Goal: Task Accomplishment & Management: Use online tool/utility

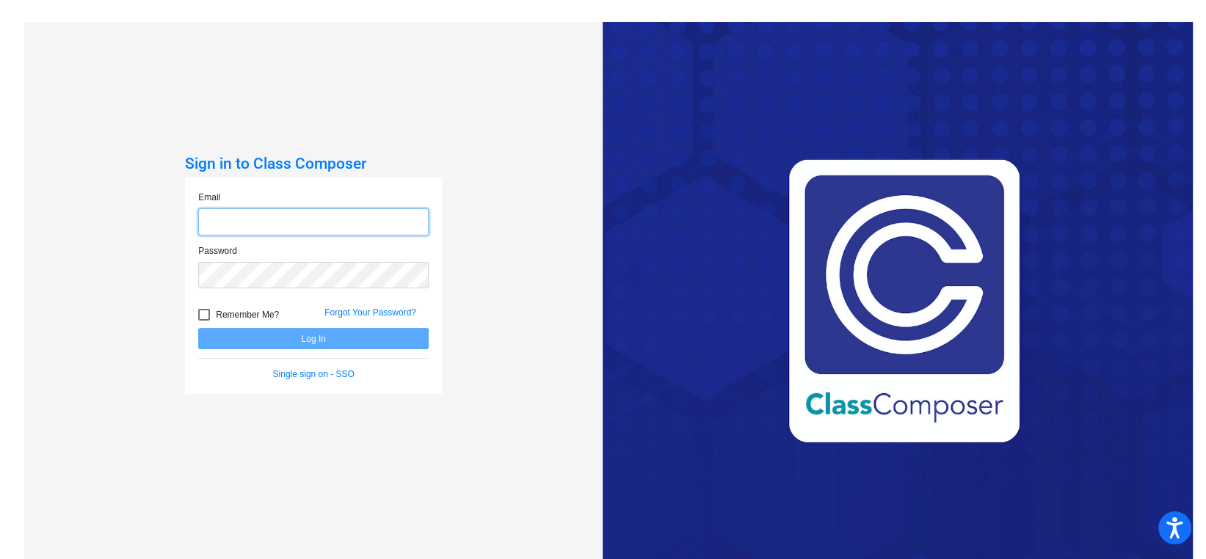
type input "[EMAIL_ADDRESS][PERSON_NAME][DOMAIN_NAME]"
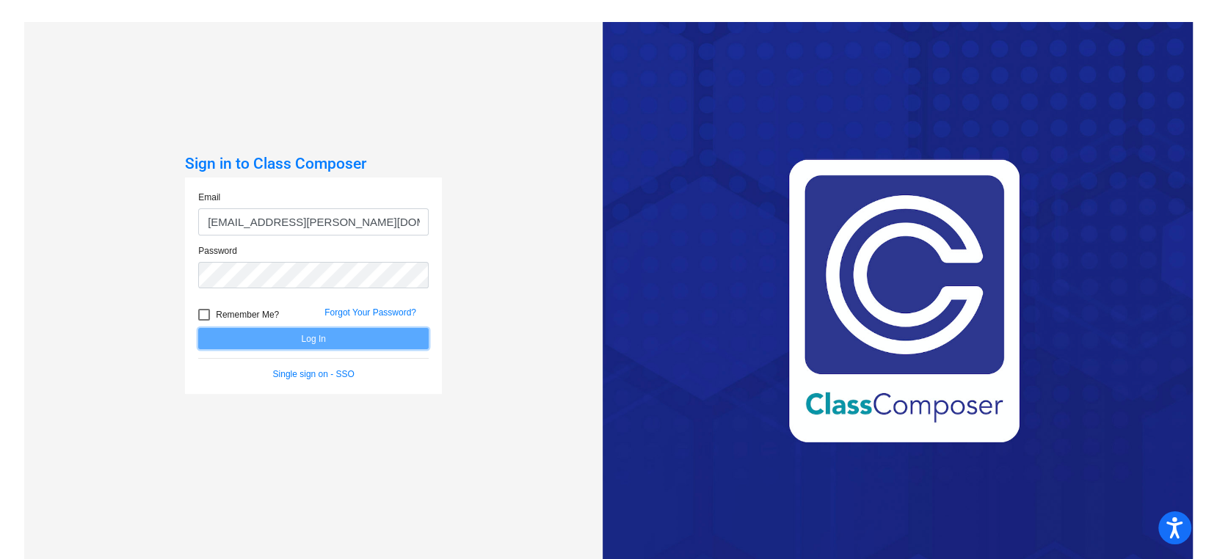
click at [395, 335] on button "Log In" at bounding box center [313, 338] width 230 height 21
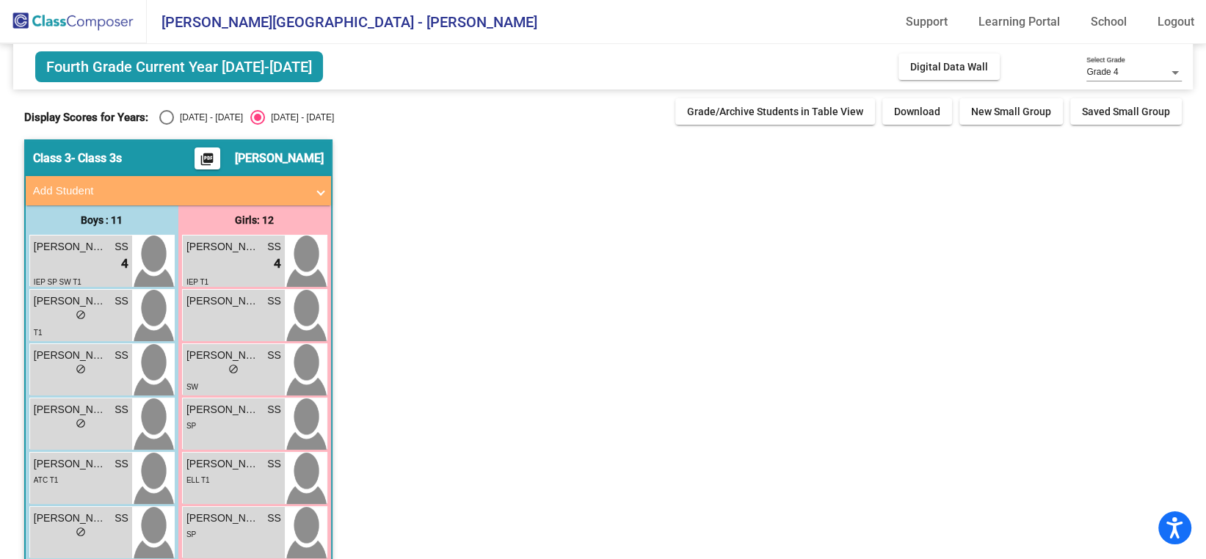
click at [202, 161] on mat-icon "picture_as_pdf" at bounding box center [207, 162] width 18 height 21
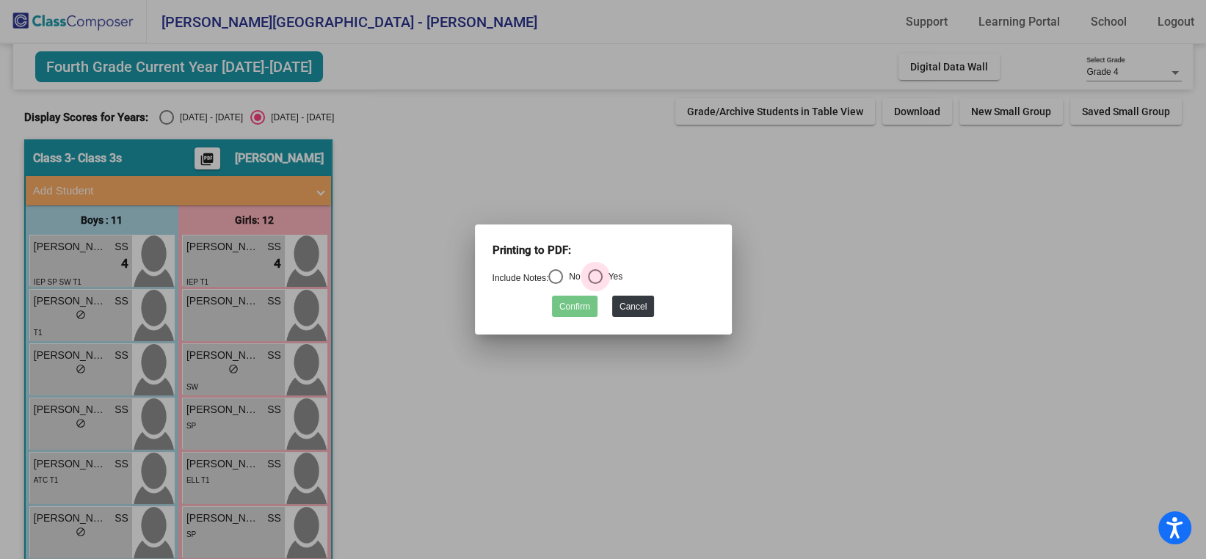
click at [596, 284] on div "Select an option" at bounding box center [595, 276] width 15 height 15
click at [595, 284] on input "Yes" at bounding box center [595, 284] width 1 height 1
radio input "true"
click at [561, 282] on div "Select an option" at bounding box center [555, 276] width 15 height 15
click at [556, 284] on input "No" at bounding box center [555, 284] width 1 height 1
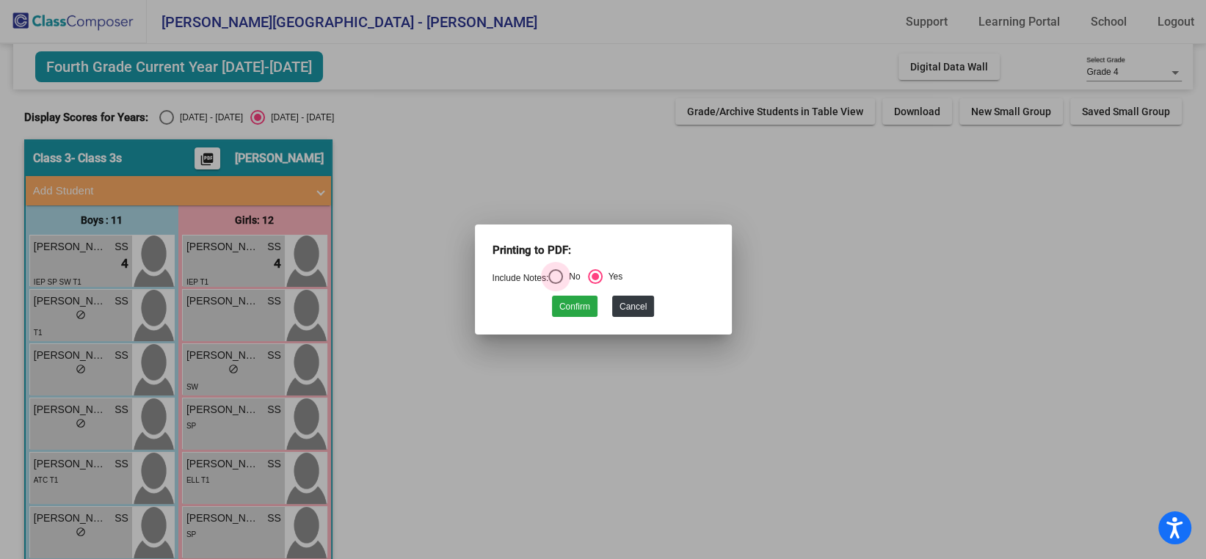
radio input "true"
click at [589, 308] on button "Confirm" at bounding box center [575, 306] width 46 height 21
